Goal: Find specific page/section: Find specific page/section

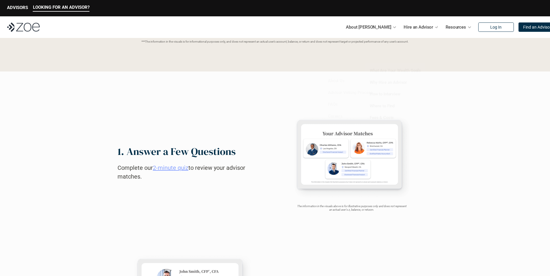
scroll to position [214, 0]
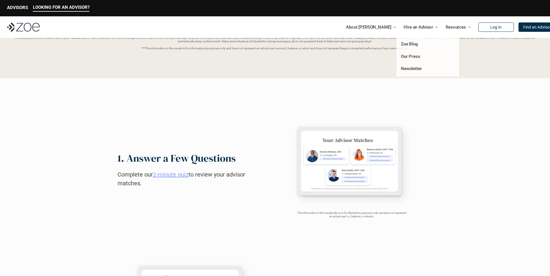
click at [446, 29] on p "Resources" at bounding box center [456, 27] width 20 height 9
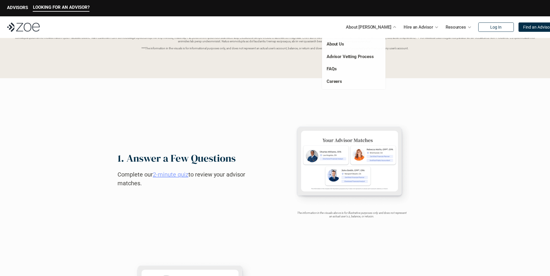
click at [369, 27] on p "About [PERSON_NAME]" at bounding box center [368, 27] width 45 height 9
click at [341, 56] on link "Advisor Vetting Process" at bounding box center [350, 56] width 47 height 5
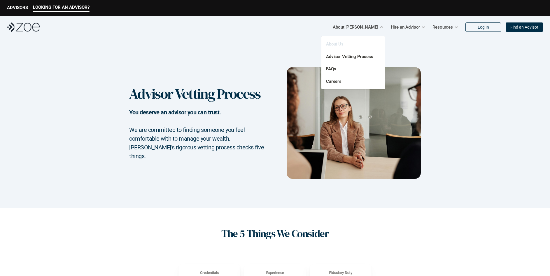
click at [338, 44] on link "About Us" at bounding box center [334, 43] width 17 height 5
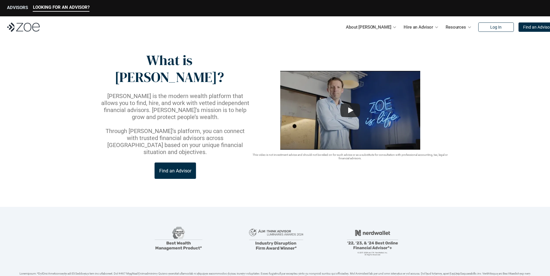
click at [14, 10] on div "ADVISORS" at bounding box center [17, 8] width 21 height 7
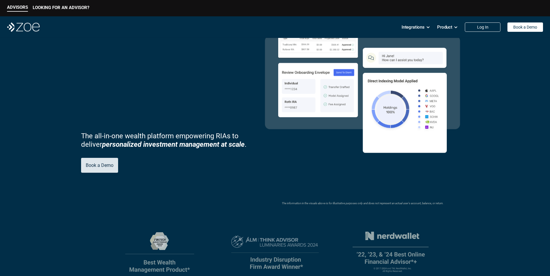
click at [99, 168] on p "Book a Demo" at bounding box center [100, 165] width 28 height 6
